Goal: Task Accomplishment & Management: Complete application form

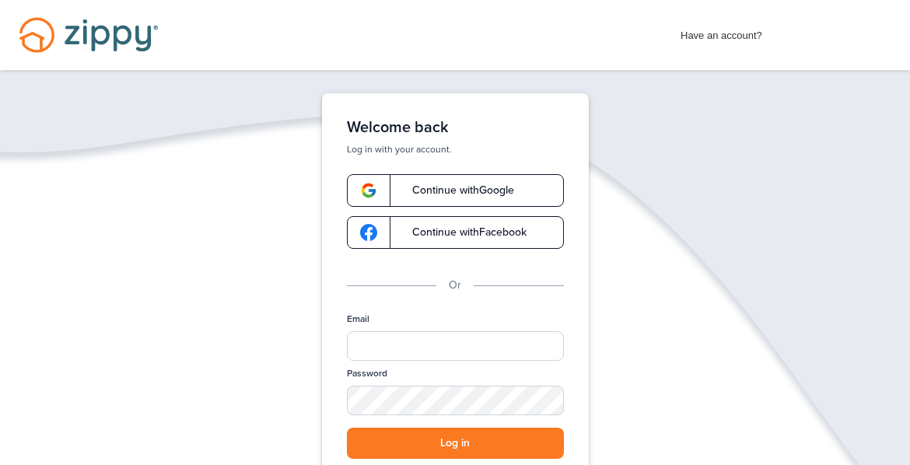
click at [503, 182] on link "Continue with Google" at bounding box center [455, 190] width 217 height 33
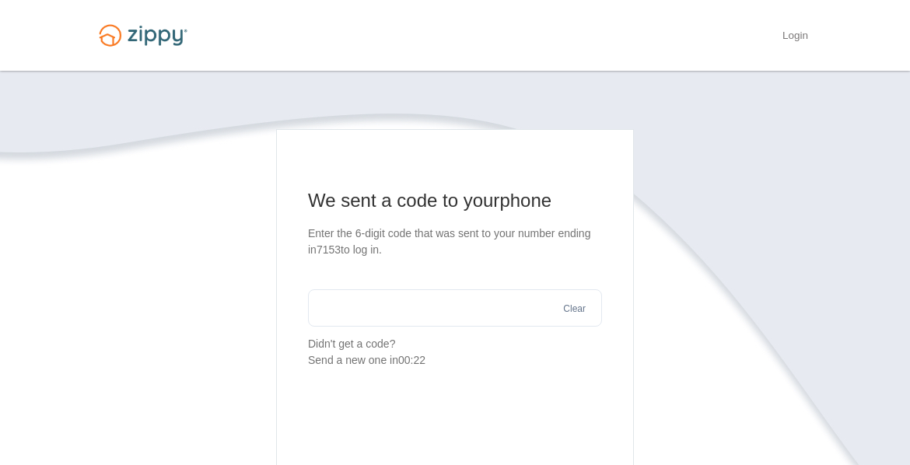
click at [432, 321] on input "text" at bounding box center [455, 307] width 294 height 37
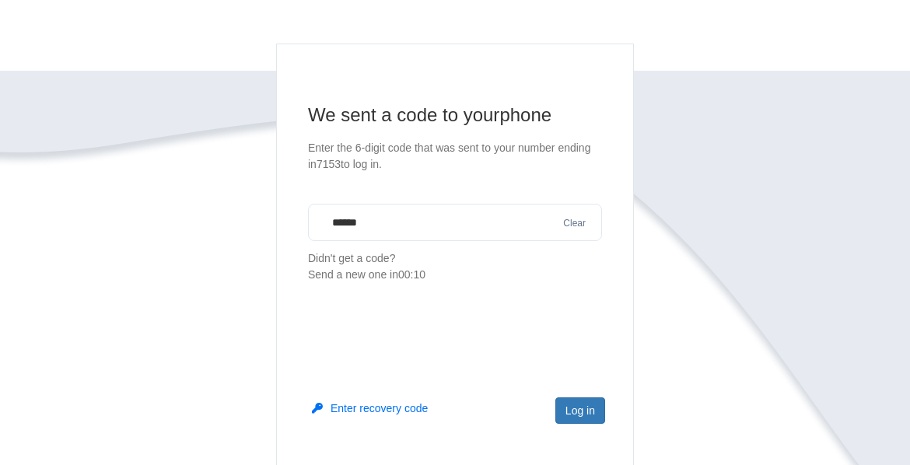
scroll to position [103, 0]
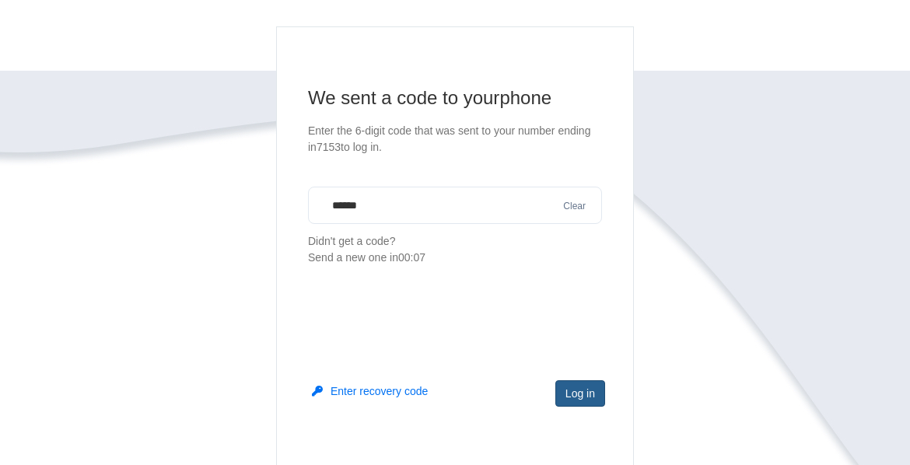
type input "******"
click at [575, 392] on button "Log in" at bounding box center [581, 393] width 50 height 26
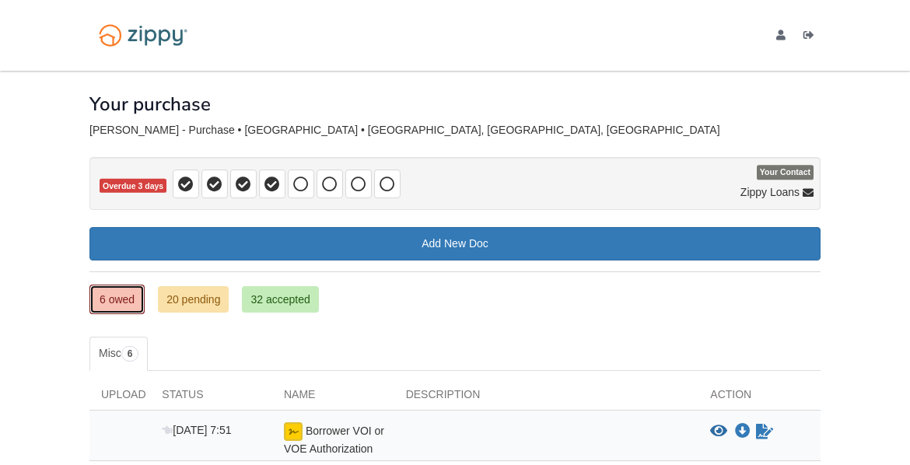
click at [131, 303] on link "6 owed" at bounding box center [116, 300] width 55 height 30
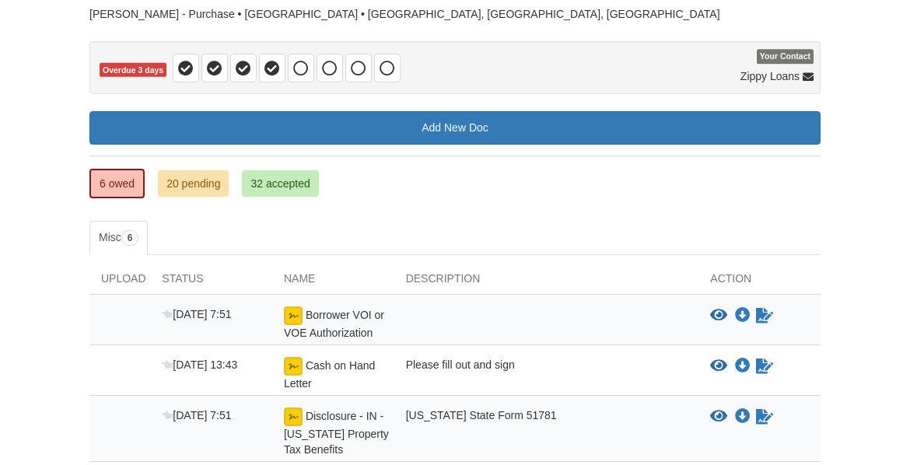
scroll to position [174, 0]
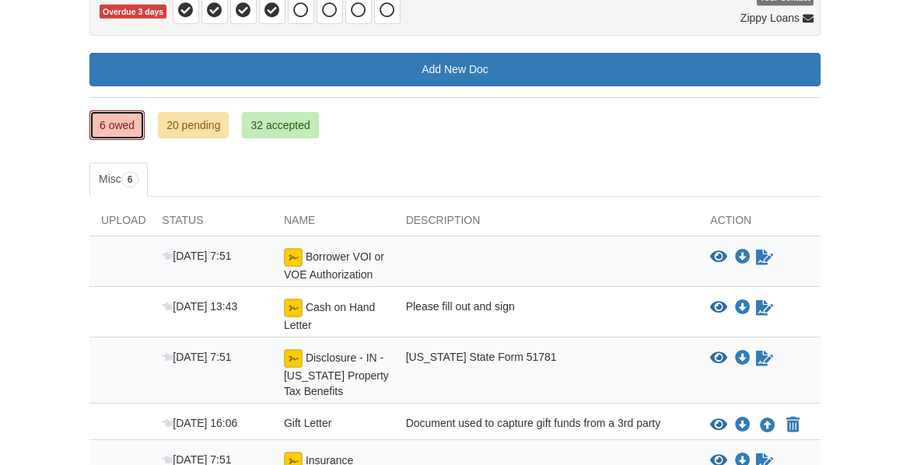
click at [121, 118] on link "6 owed" at bounding box center [116, 125] width 55 height 30
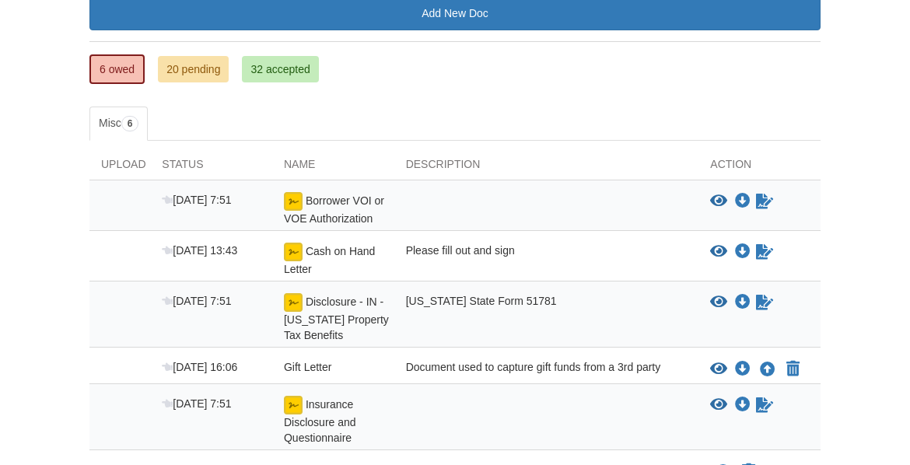
scroll to position [233, 0]
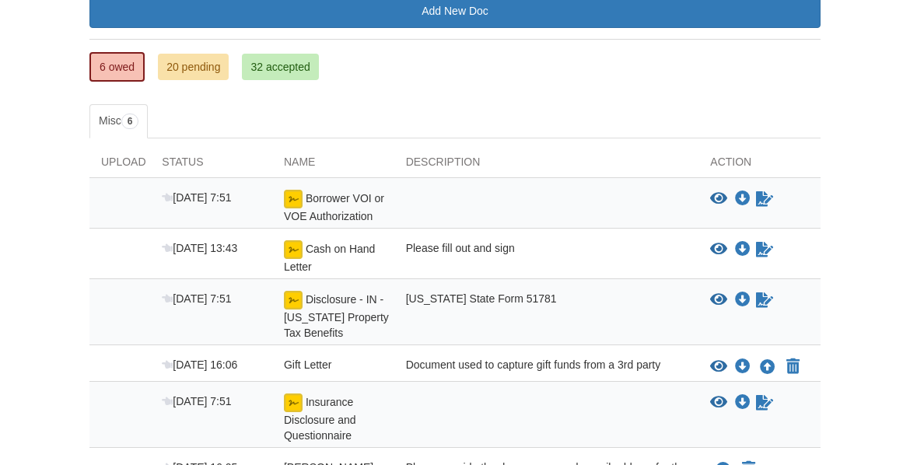
click at [763, 184] on div "Oct 3 7:51 Borrower VOI or VOE Authorization View blank/sample document View bl…" at bounding box center [454, 203] width 731 height 51
click at [760, 196] on icon "Sign Form" at bounding box center [764, 199] width 17 height 16
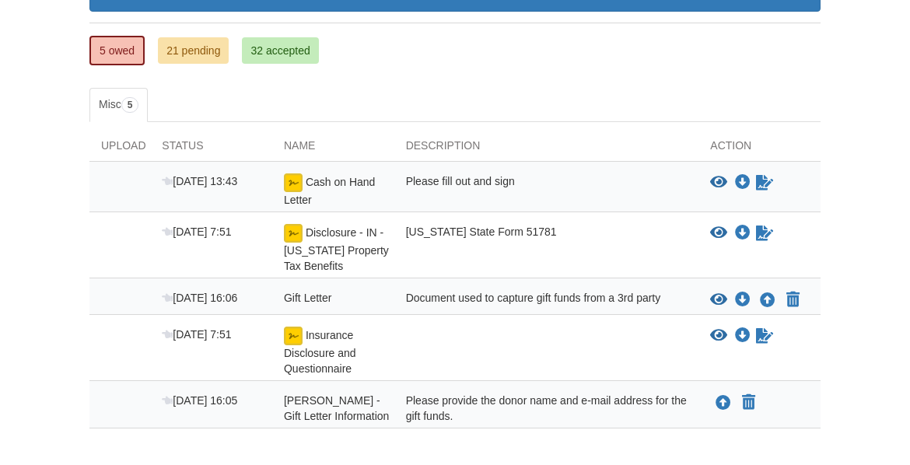
scroll to position [331, 0]
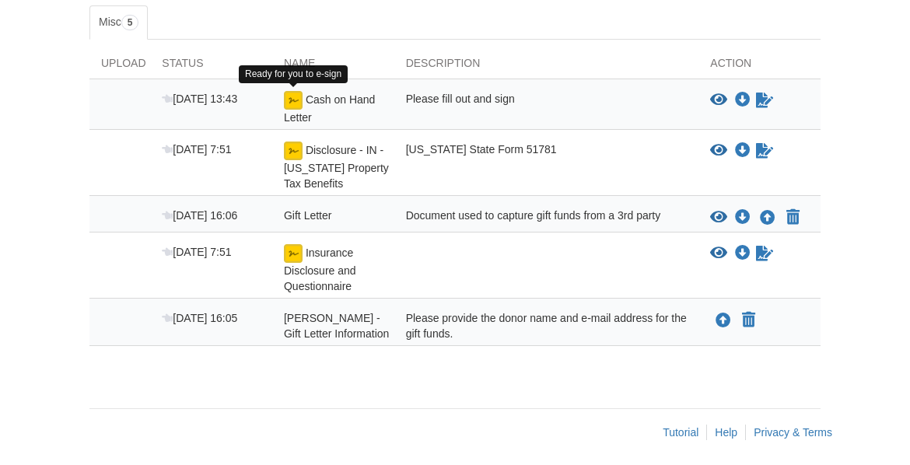
click at [284, 99] on img at bounding box center [293, 100] width 19 height 19
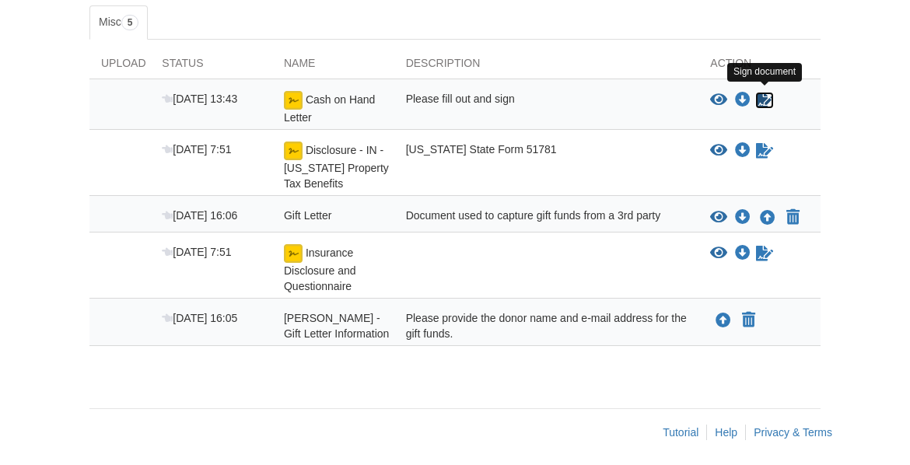
click at [767, 96] on icon "Sign Form" at bounding box center [764, 101] width 17 height 16
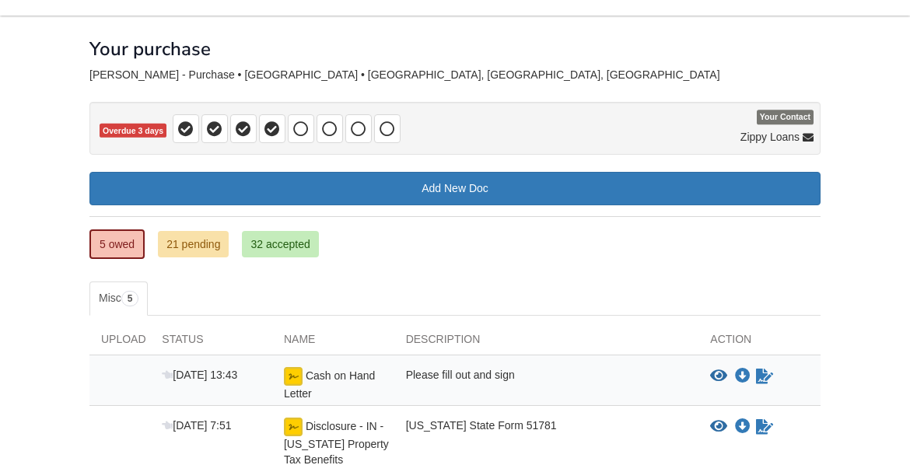
scroll to position [58, 0]
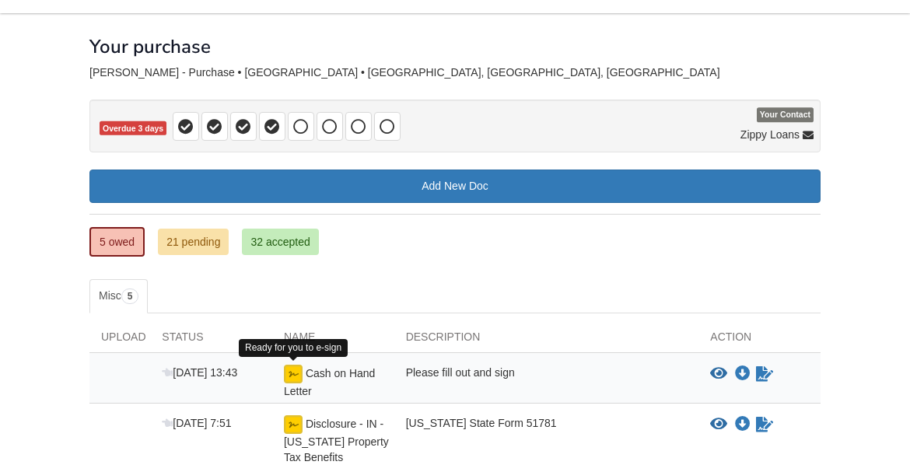
click at [296, 370] on img at bounding box center [293, 374] width 19 height 19
click at [108, 249] on link "5 owed" at bounding box center [116, 242] width 55 height 30
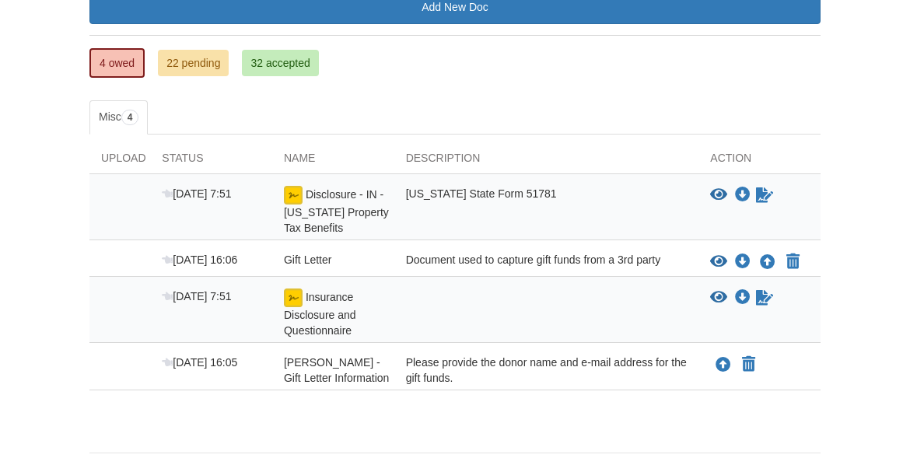
scroll to position [272, 0]
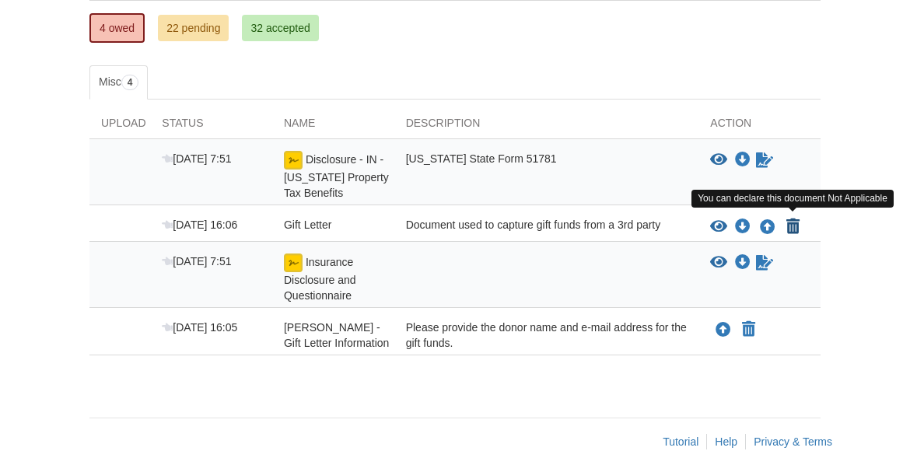
click at [791, 219] on icon "Declare Gift Letter not applicable" at bounding box center [793, 227] width 13 height 16
type input "**********"
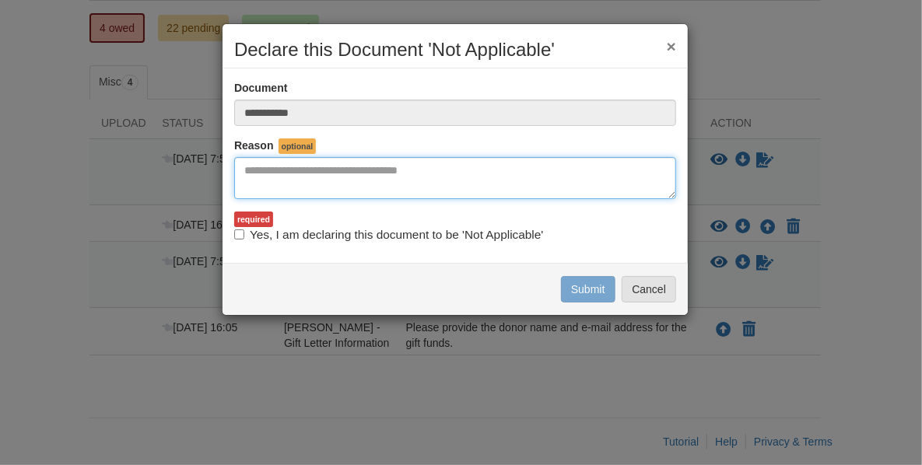
click at [442, 173] on textarea "Reasons Why" at bounding box center [455, 178] width 442 height 42
type textarea "**********"
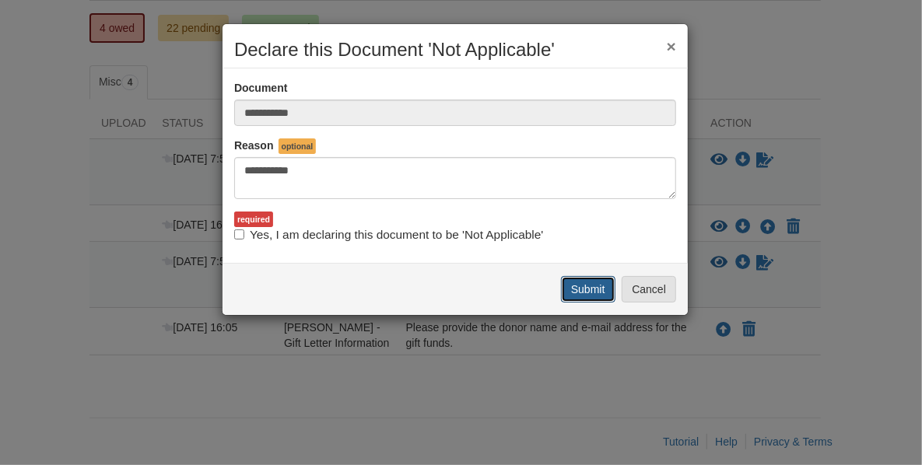
click at [590, 282] on button "Submit" at bounding box center [588, 289] width 54 height 26
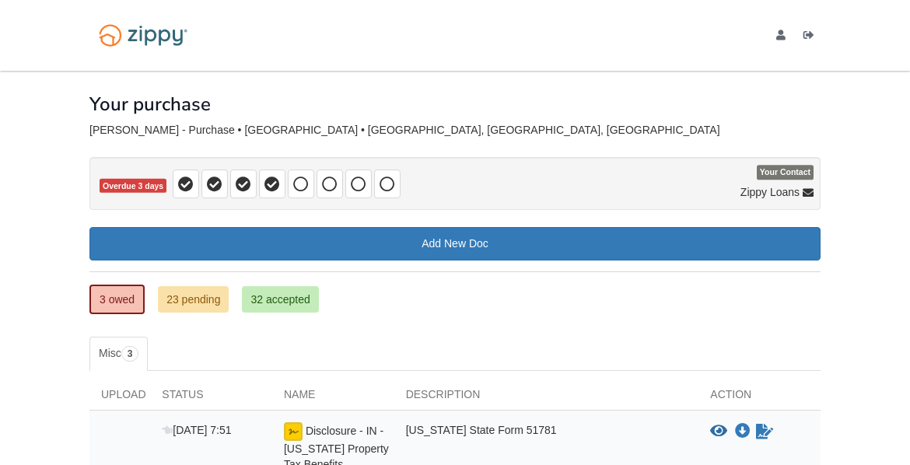
click at [270, 338] on ul "Misc 3" at bounding box center [454, 354] width 731 height 34
click at [103, 306] on link "3 owed" at bounding box center [116, 300] width 55 height 30
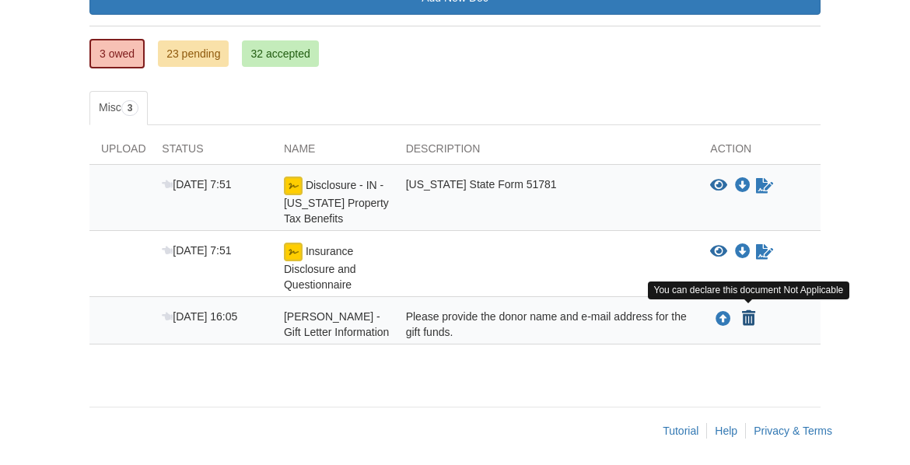
click at [745, 316] on icon "Declare Michelle Hobbs - Gift Letter Information not applicable" at bounding box center [748, 319] width 13 height 16
type input "**********"
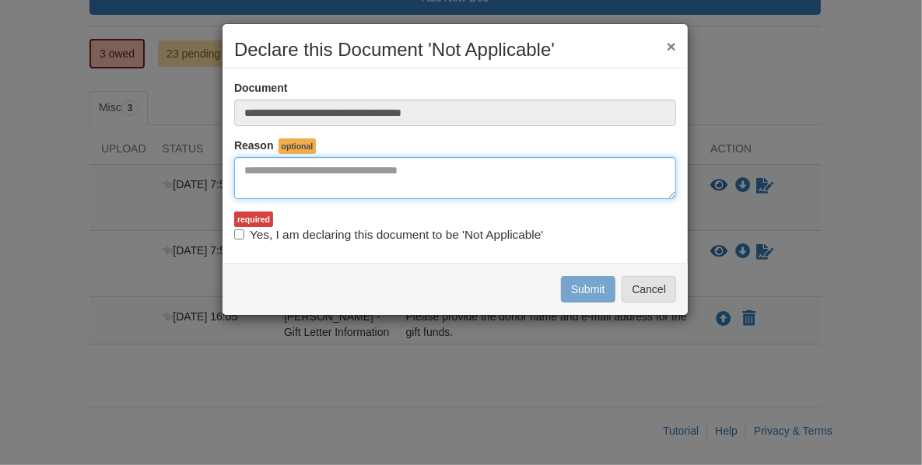
click at [303, 177] on textarea "Reasons Why" at bounding box center [455, 178] width 442 height 42
drag, startPoint x: 303, startPoint y: 177, endPoint x: 294, endPoint y: 157, distance: 22.0
click at [294, 157] on textarea "****" at bounding box center [455, 178] width 442 height 42
type textarea "**********"
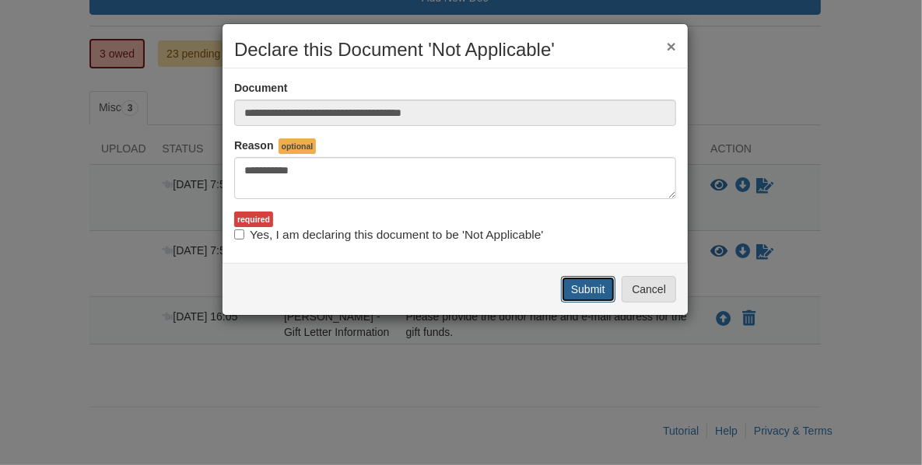
click at [596, 288] on button "Submit" at bounding box center [588, 289] width 54 height 26
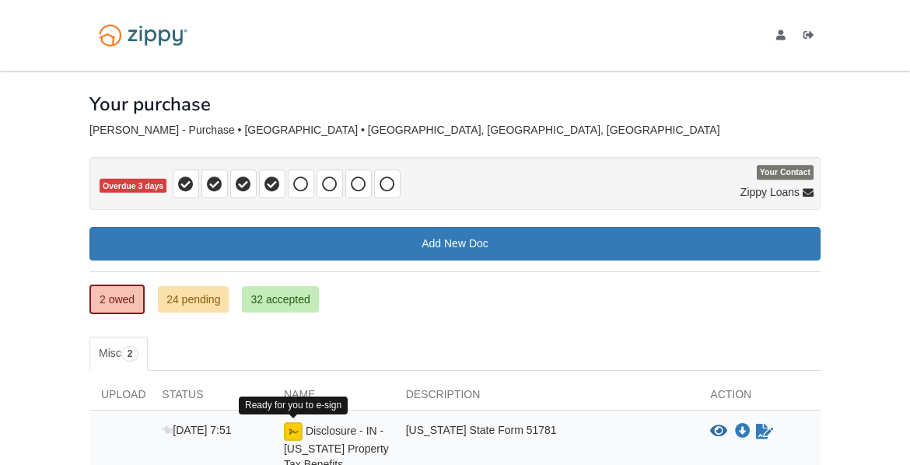
click at [300, 426] on img at bounding box center [293, 431] width 19 height 19
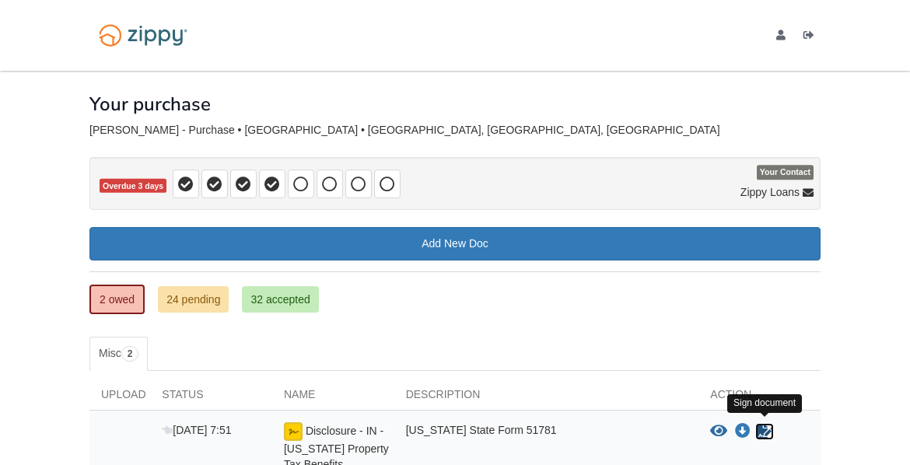
click at [760, 425] on icon "Sign Form" at bounding box center [764, 432] width 17 height 16
click at [757, 447] on div "View blank/sample document View blank/sample document Download file/sample doc …" at bounding box center [760, 447] width 122 height 50
click at [295, 433] on img at bounding box center [293, 431] width 19 height 19
click at [296, 423] on img at bounding box center [293, 431] width 19 height 19
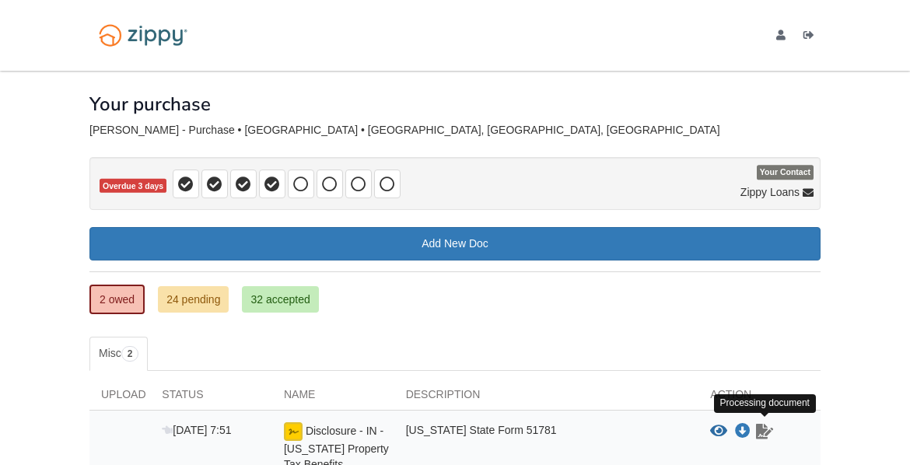
click at [768, 429] on icon "Waiting for your co-borrower to e-sign" at bounding box center [764, 432] width 17 height 16
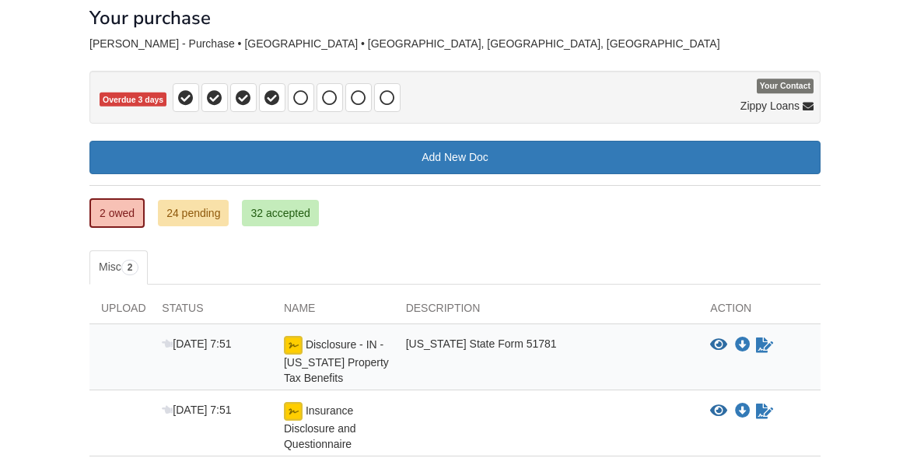
scroll to position [198, 0]
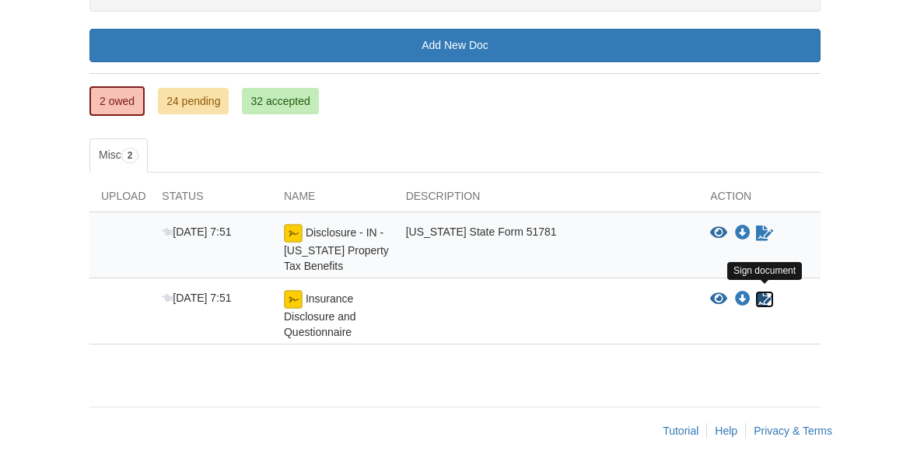
click at [759, 292] on icon "Sign Form" at bounding box center [764, 300] width 17 height 16
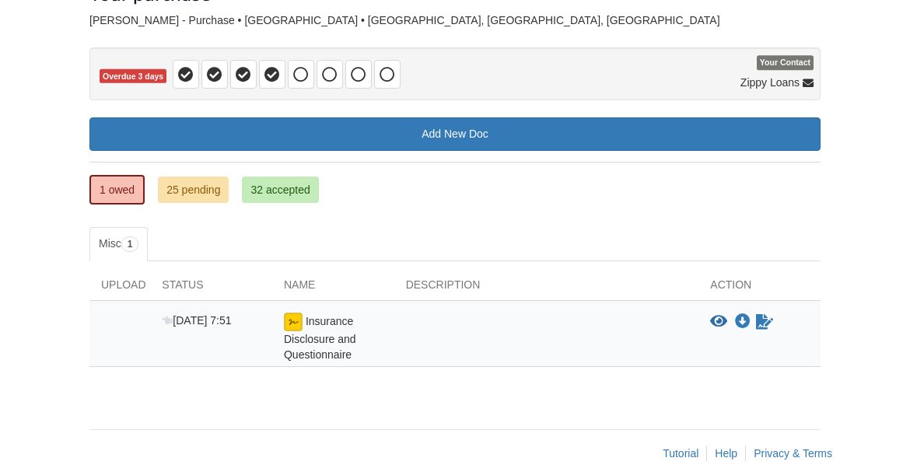
scroll to position [132, 0]
